Goal: Transaction & Acquisition: Purchase product/service

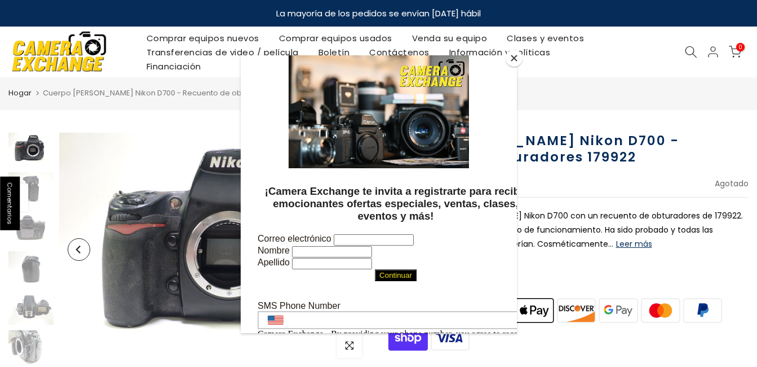
scroll to position [56, 0]
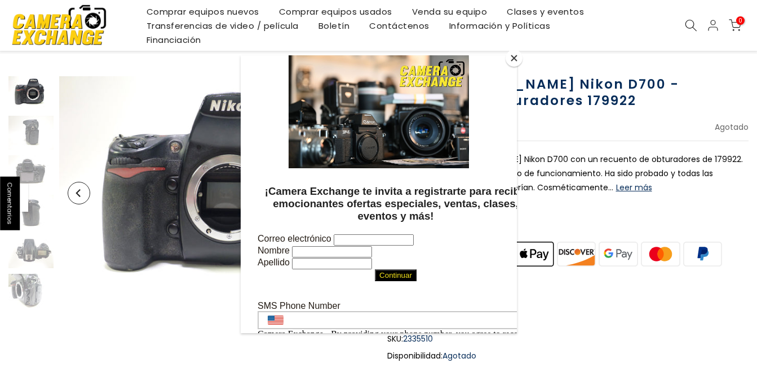
click at [600, 187] on div at bounding box center [378, 183] width 757 height 367
click at [593, 191] on div at bounding box center [378, 183] width 757 height 367
click at [514, 61] on button "Cerrar" at bounding box center [514, 58] width 17 height 17
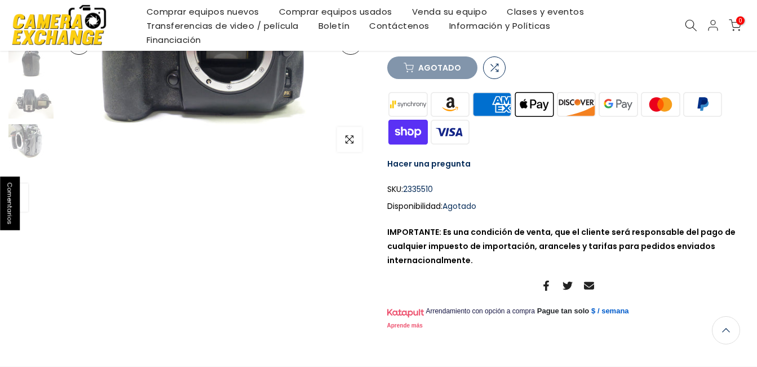
scroll to position [0, 0]
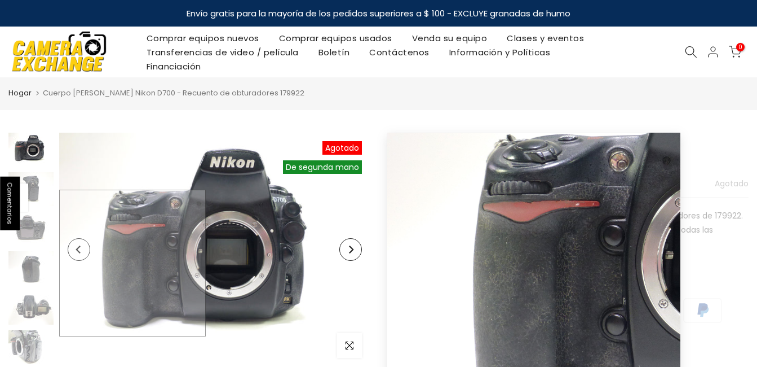
click at [81, 263] on img at bounding box center [214, 249] width 311 height 233
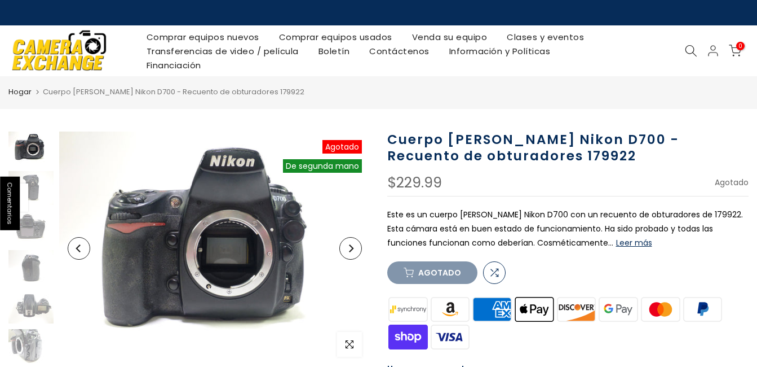
click at [350, 252] on button "Próximo" at bounding box center [351, 248] width 23 height 23
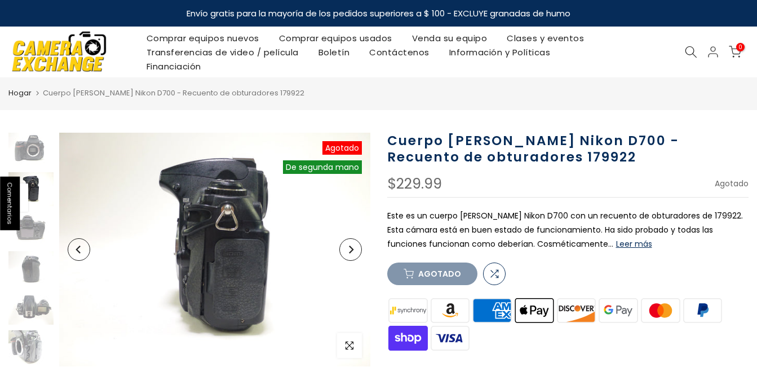
click at [350, 252] on icon "Próximo" at bounding box center [351, 249] width 5 height 8
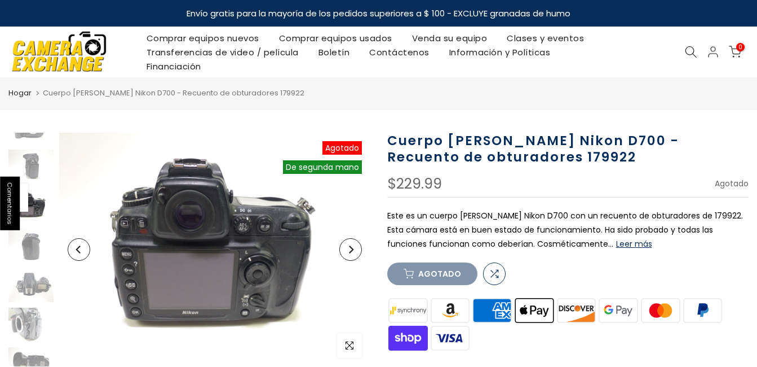
click at [350, 252] on icon "Próximo" at bounding box center [351, 249] width 5 height 8
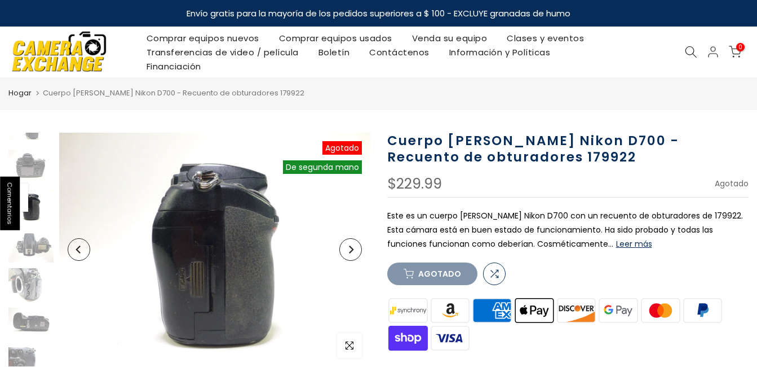
click at [351, 252] on icon "Próximo" at bounding box center [351, 249] width 8 height 8
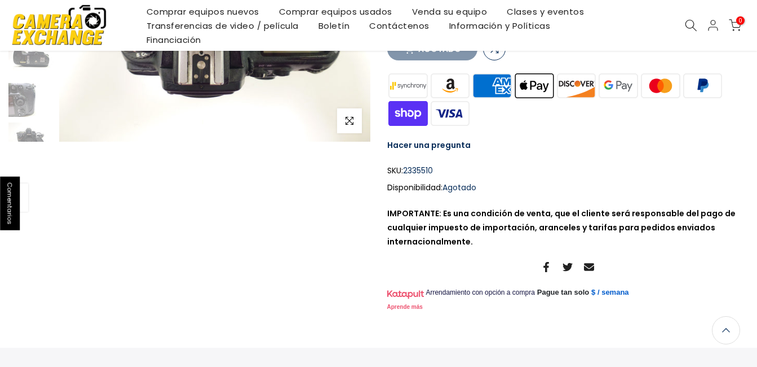
scroll to position [226, 0]
